Goal: Information Seeking & Learning: Understand process/instructions

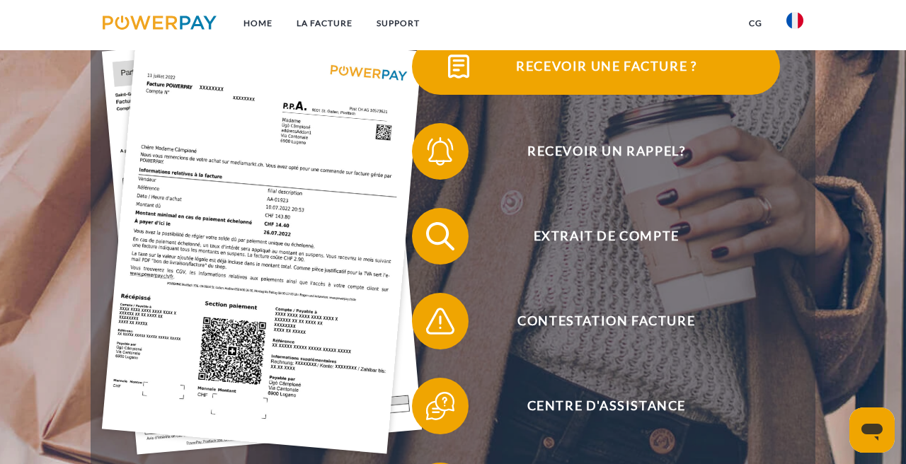
scroll to position [311, 0]
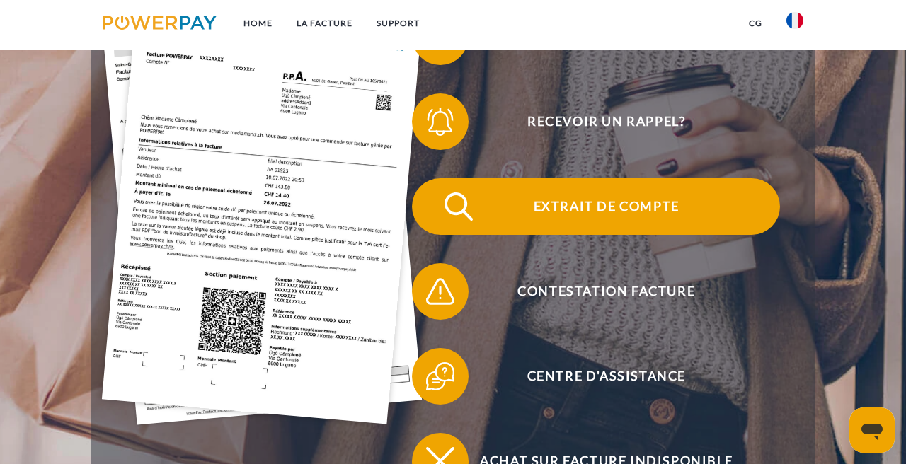
click at [551, 200] on span "Extrait de compte" at bounding box center [606, 206] width 347 height 57
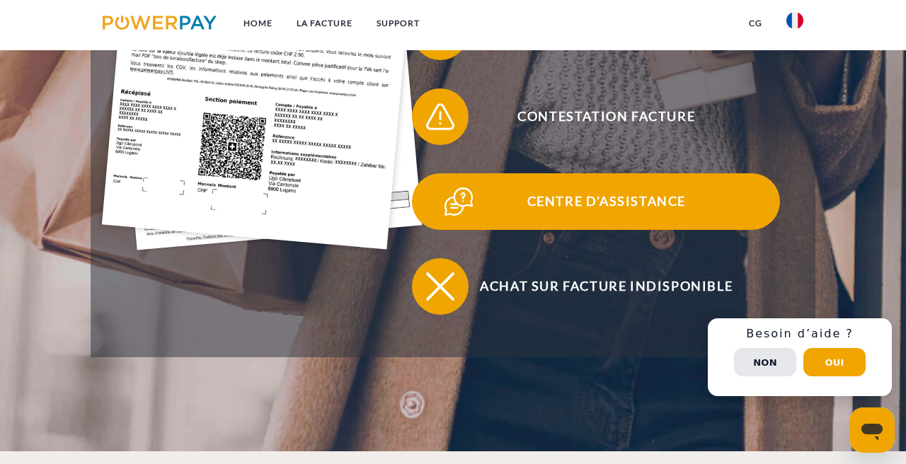
scroll to position [488, 0]
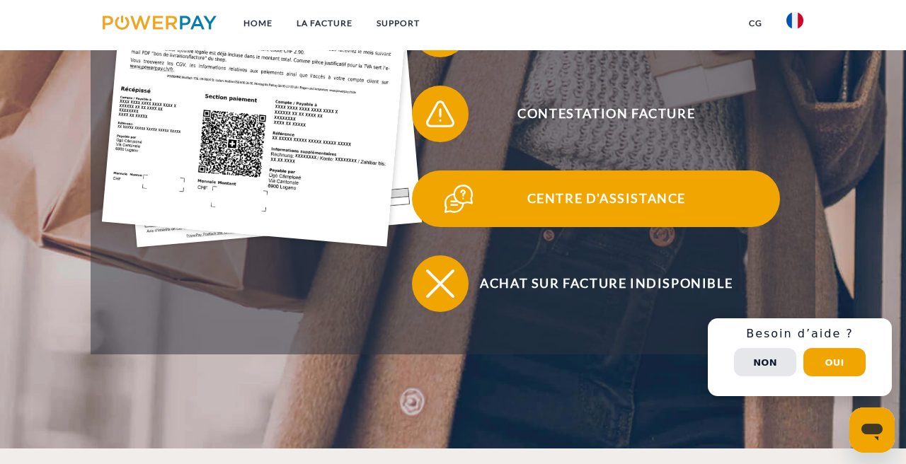
click at [550, 209] on span "Centre d'assistance" at bounding box center [606, 199] width 347 height 57
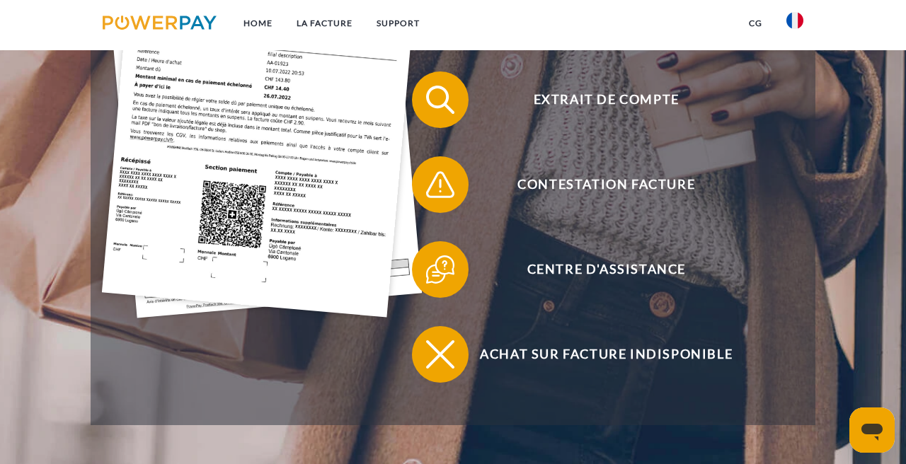
scroll to position [419, 0]
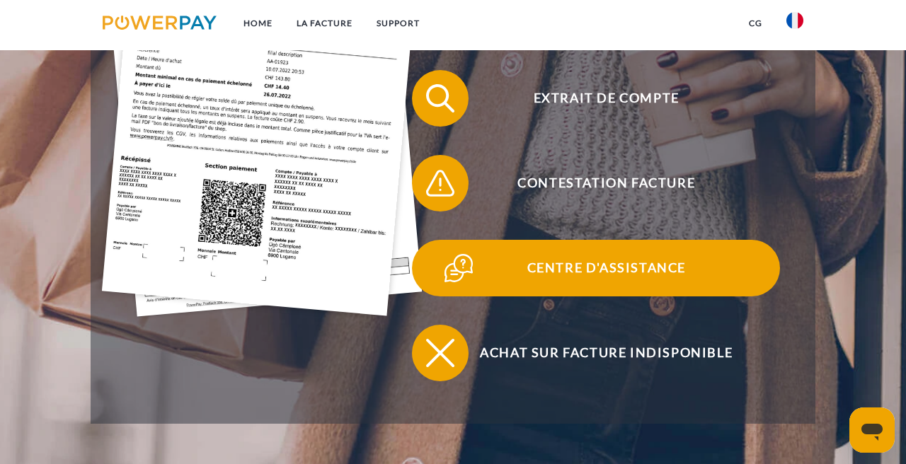
click at [619, 272] on span "Centre d'assistance" at bounding box center [606, 268] width 347 height 57
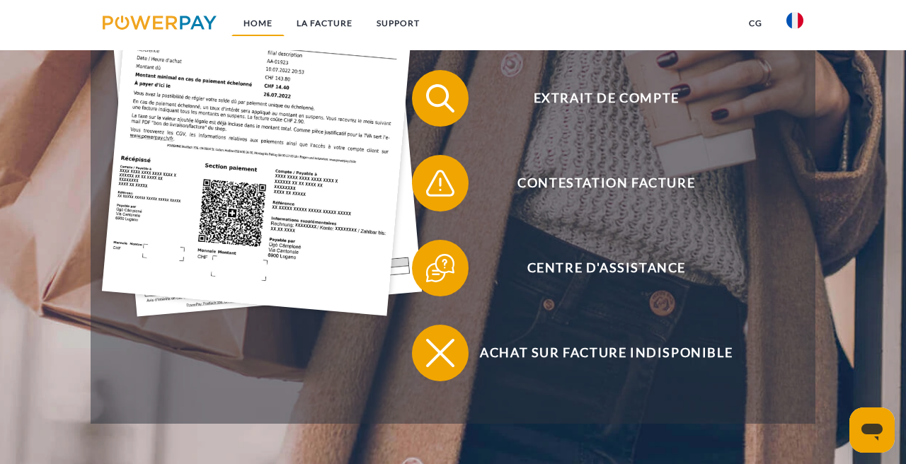
click at [259, 20] on link "Home" at bounding box center [257, 23] width 53 height 25
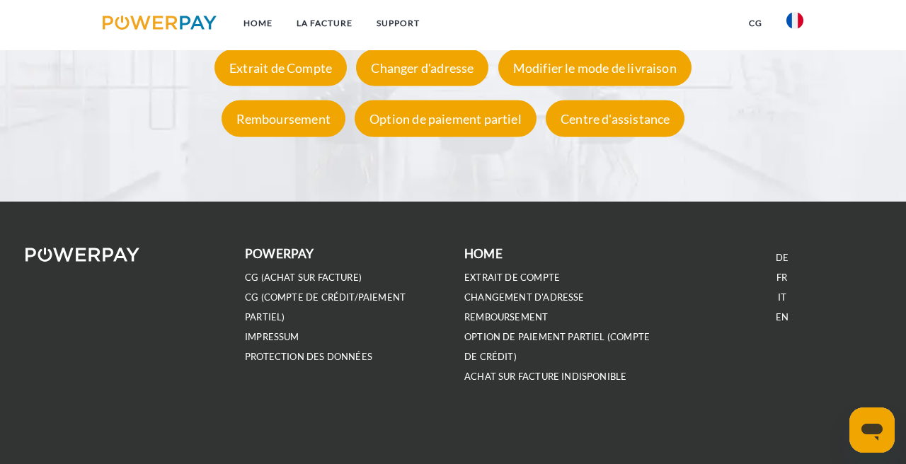
scroll to position [2601, 0]
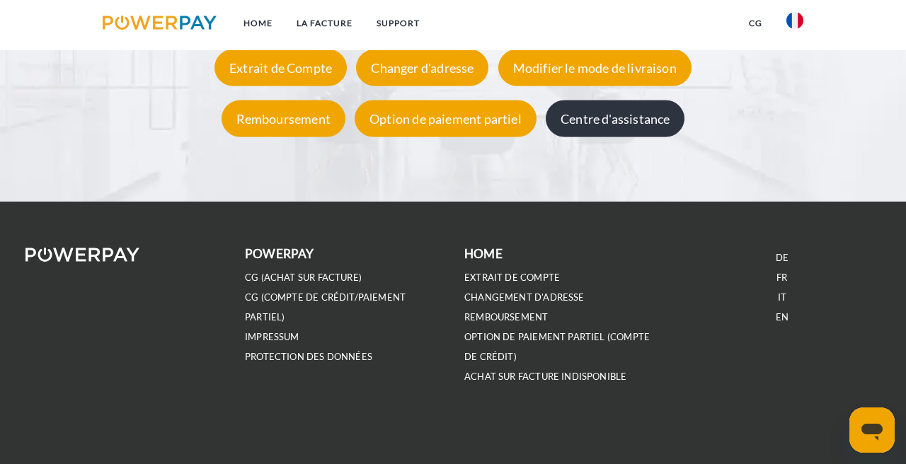
click at [593, 137] on div "Centre d'assistance" at bounding box center [614, 118] width 139 height 37
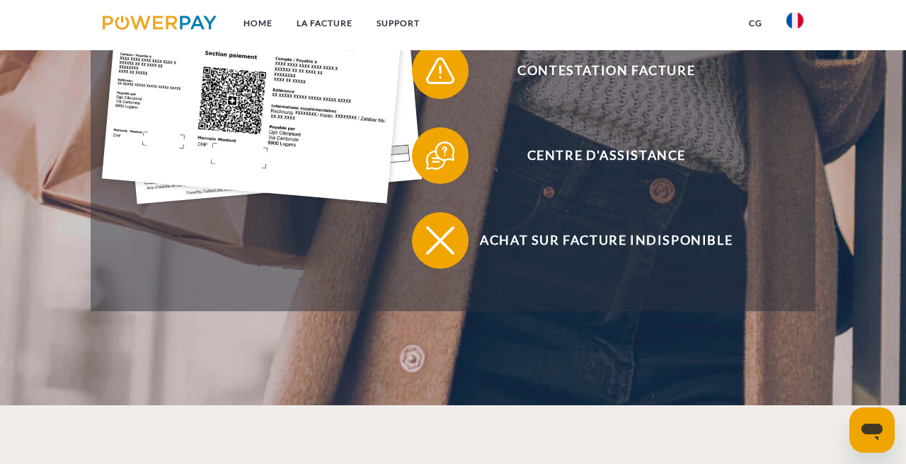
scroll to position [528, 0]
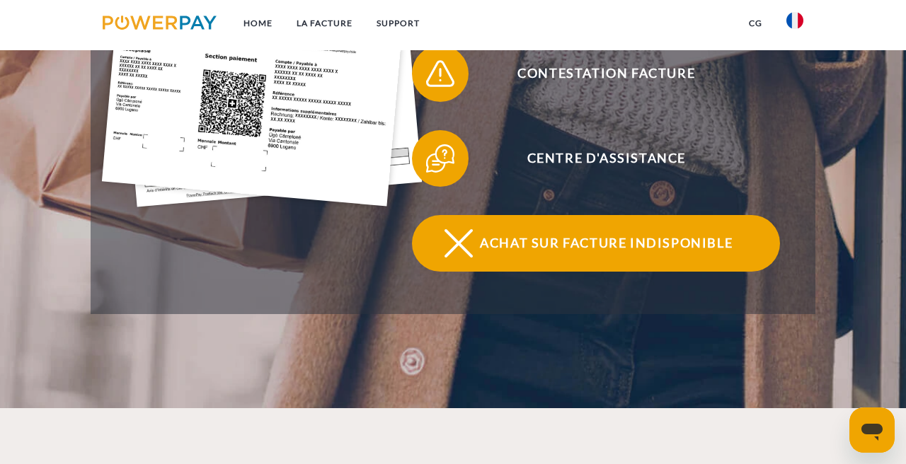
click at [522, 240] on span "Achat sur facture indisponible" at bounding box center [606, 243] width 347 height 57
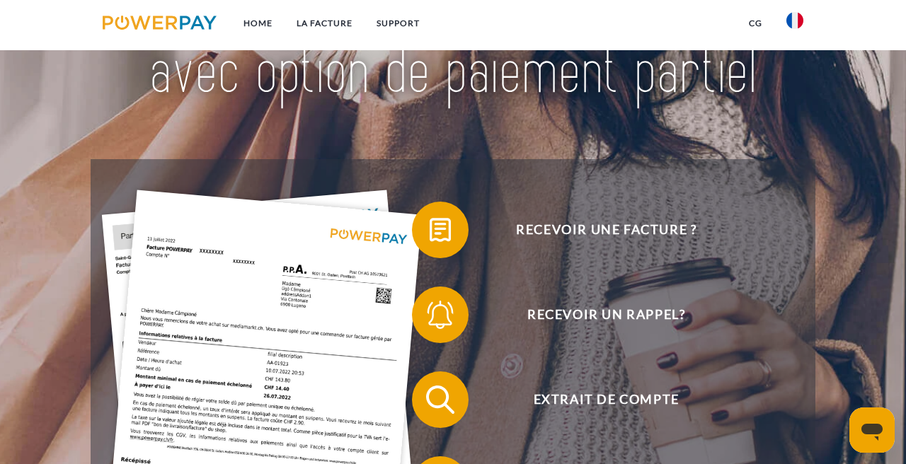
scroll to position [116, 0]
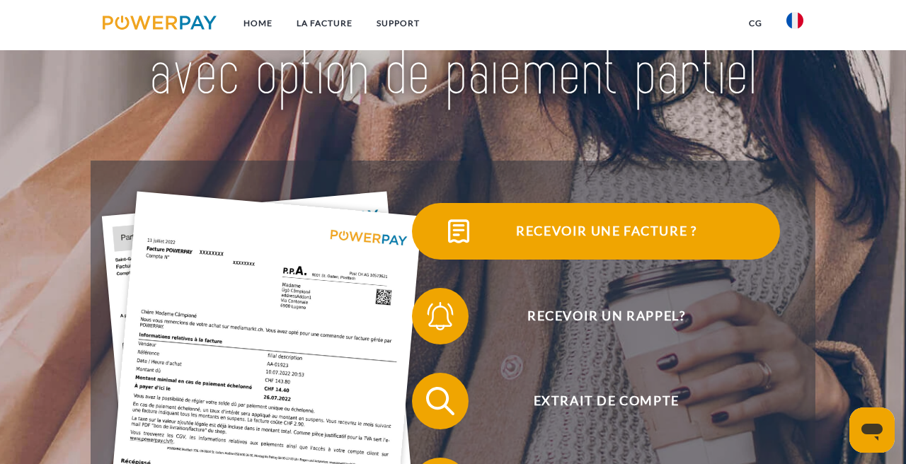
click at [579, 229] on span "Recevoir une facture ?" at bounding box center [606, 231] width 347 height 57
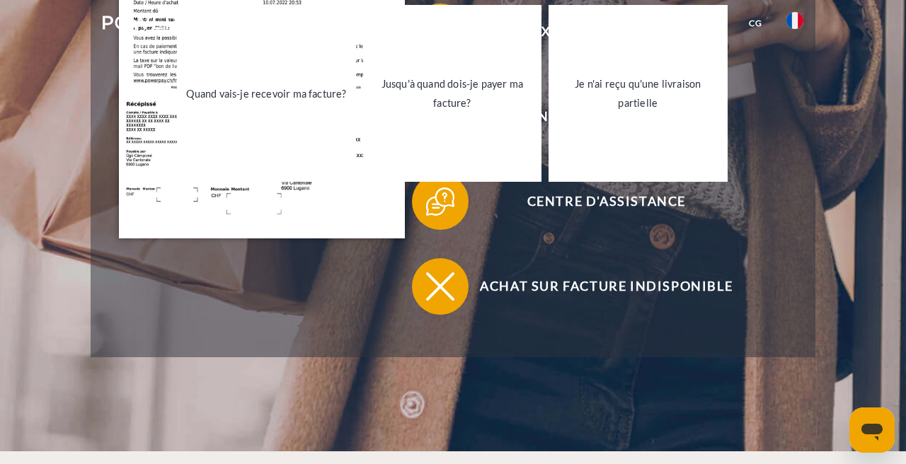
scroll to position [0, 0]
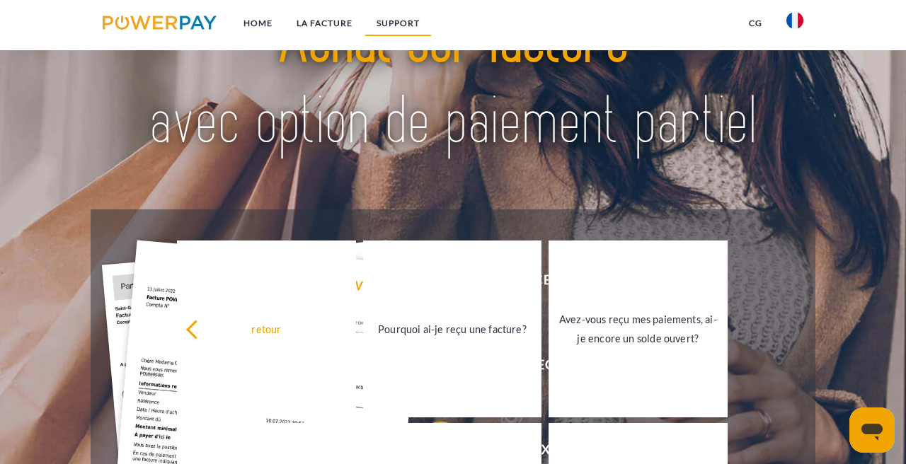
click at [412, 22] on link "Support" at bounding box center [397, 23] width 67 height 25
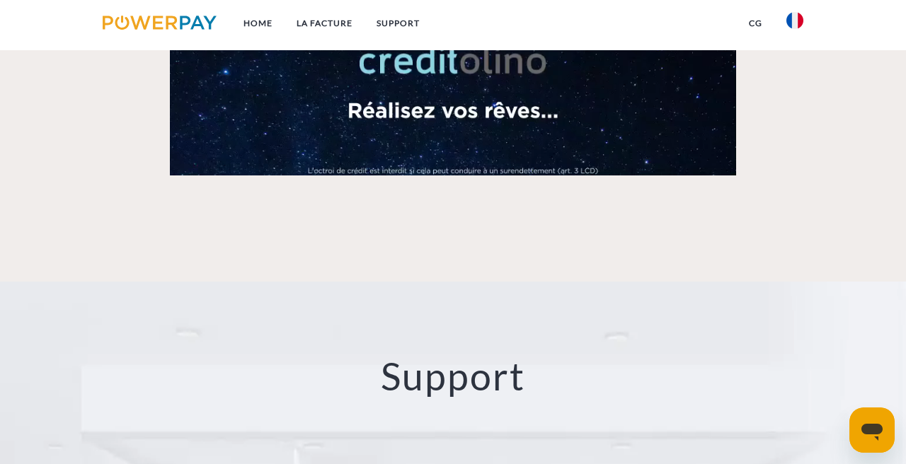
scroll to position [1975, 0]
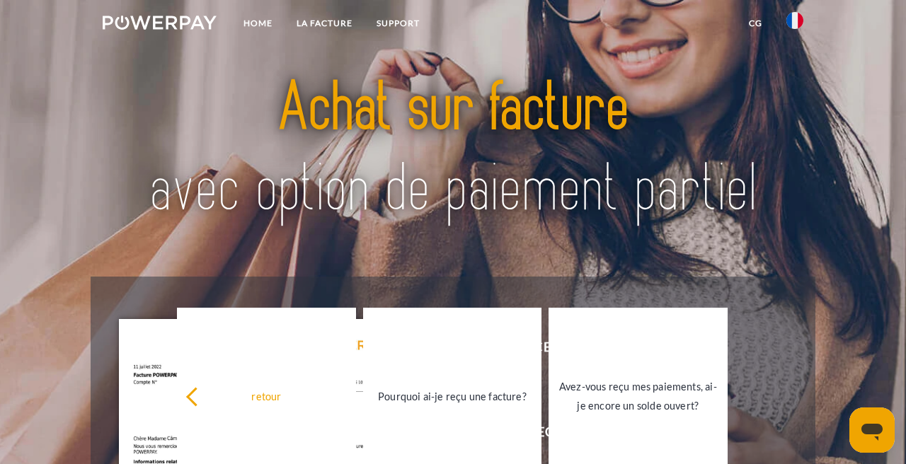
click at [172, 19] on img at bounding box center [160, 23] width 114 height 14
